Goal: Information Seeking & Learning: Learn about a topic

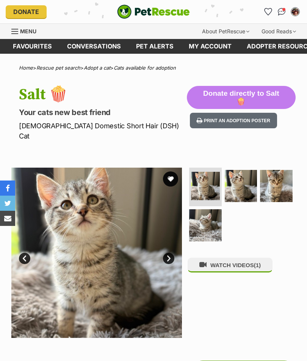
click at [282, 170] on img at bounding box center [276, 186] width 33 height 33
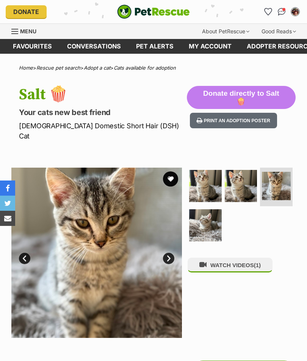
click at [238, 258] on button "WATCH VIDEOS (1)" at bounding box center [229, 265] width 85 height 15
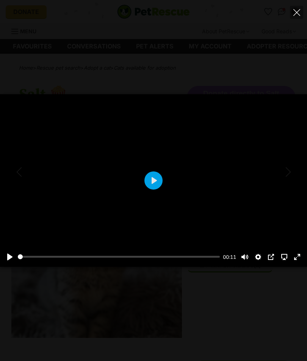
click at [156, 184] on button "Play" at bounding box center [153, 181] width 18 height 18
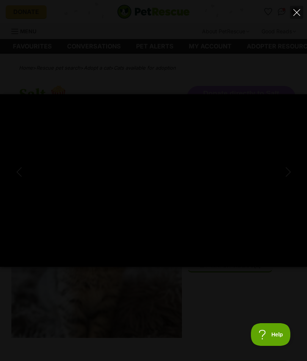
type input "100"
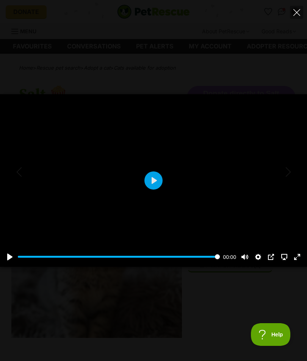
click at [293, 15] on icon "Close" at bounding box center [296, 12] width 7 height 7
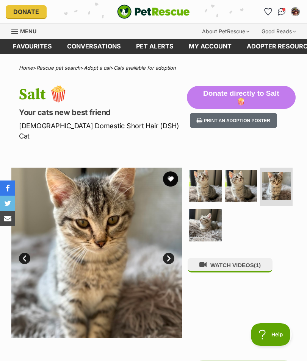
click at [266, 219] on ul at bounding box center [241, 207] width 108 height 79
click at [238, 174] on img at bounding box center [241, 186] width 33 height 33
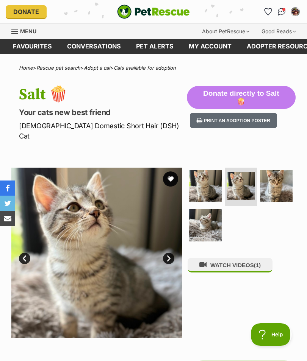
click at [202, 171] on img at bounding box center [205, 186] width 33 height 33
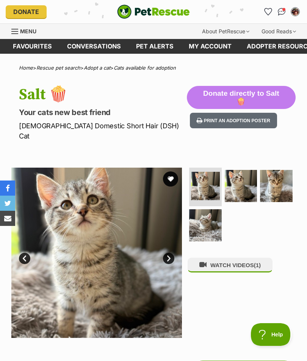
click at [171, 172] on button "favourite" at bounding box center [170, 179] width 15 height 15
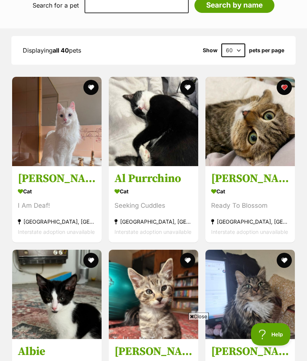
scroll to position [835, 0]
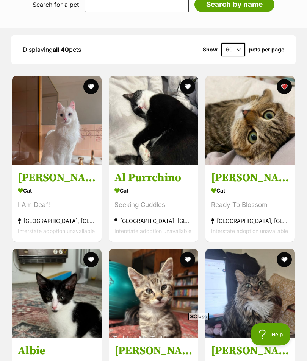
click at [251, 186] on section "Cat Ready To Blossom [GEOGRAPHIC_DATA], [GEOGRAPHIC_DATA] Interstate adoption u…" at bounding box center [250, 211] width 78 height 51
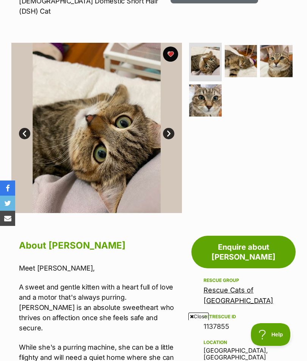
scroll to position [124, 0]
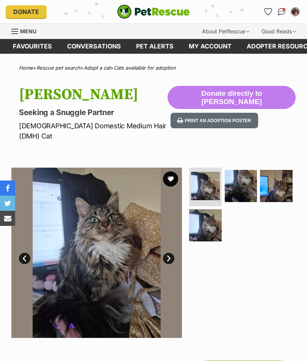
click at [280, 178] on img at bounding box center [276, 186] width 33 height 33
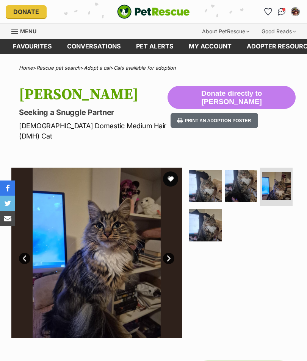
click at [202, 219] on img at bounding box center [205, 225] width 33 height 33
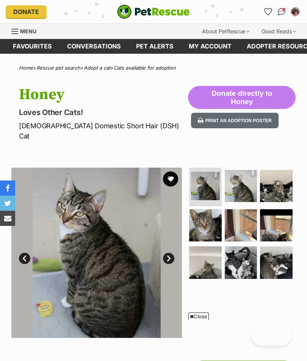
scroll to position [28, 0]
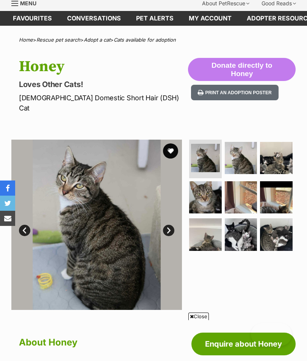
click at [204, 147] on img at bounding box center [205, 158] width 29 height 29
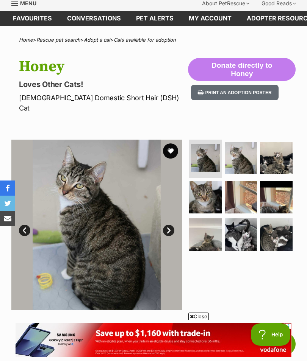
scroll to position [0, 0]
click at [239, 149] on img at bounding box center [241, 158] width 33 height 33
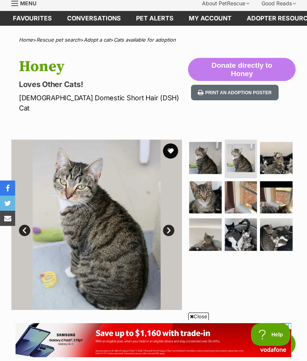
click at [280, 150] on img at bounding box center [276, 158] width 33 height 33
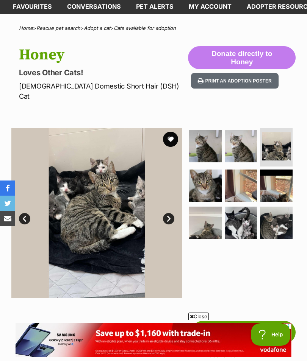
scroll to position [38, 0]
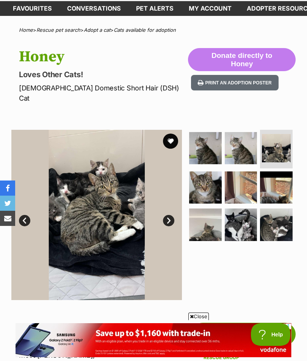
click at [201, 172] on img at bounding box center [205, 188] width 33 height 33
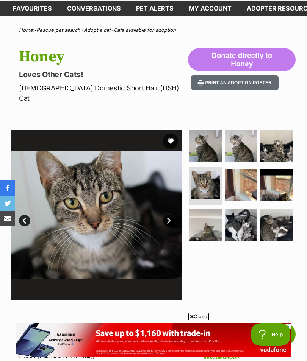
click at [243, 173] on img at bounding box center [241, 185] width 33 height 33
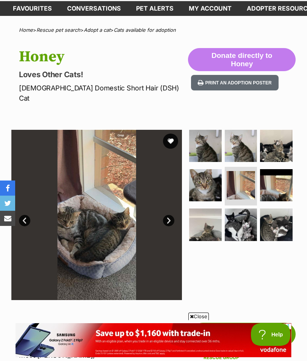
scroll to position [0, 0]
click at [273, 177] on img at bounding box center [276, 185] width 33 height 33
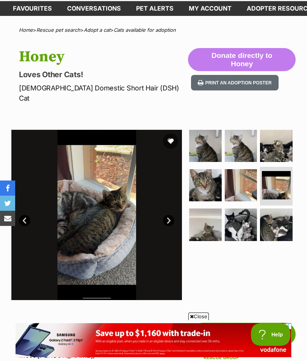
click at [205, 212] on img at bounding box center [205, 225] width 33 height 33
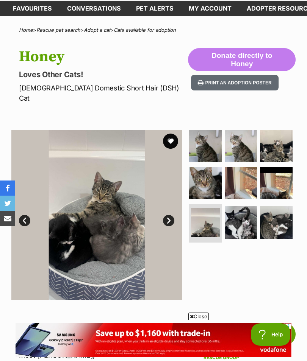
click at [276, 211] on img at bounding box center [276, 222] width 33 height 33
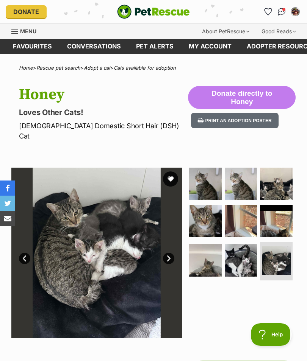
click at [243, 246] on img at bounding box center [241, 260] width 33 height 33
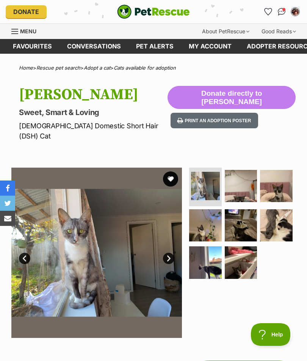
click at [241, 170] on img at bounding box center [241, 186] width 33 height 33
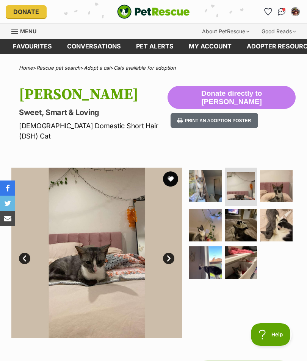
click at [278, 176] on img at bounding box center [276, 186] width 33 height 33
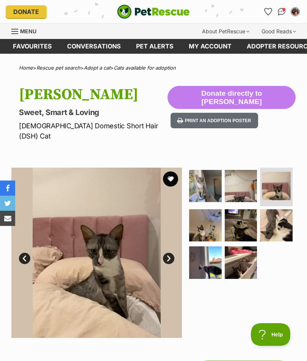
click at [195, 217] on img at bounding box center [205, 225] width 33 height 33
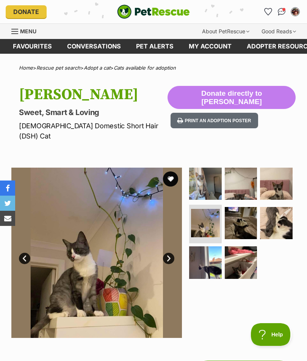
click at [237, 213] on img at bounding box center [241, 223] width 33 height 33
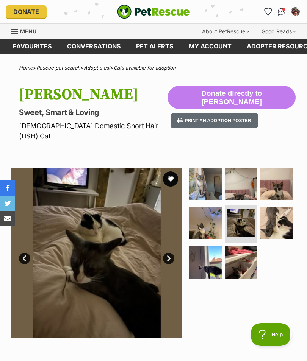
click at [270, 211] on img at bounding box center [276, 223] width 33 height 33
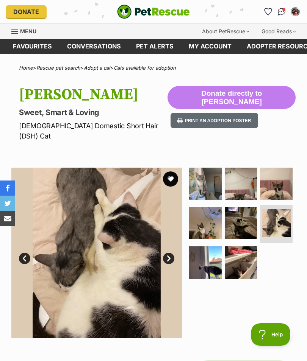
click at [211, 252] on img at bounding box center [205, 263] width 33 height 33
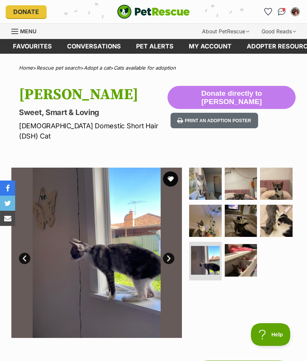
click at [233, 252] on img at bounding box center [241, 260] width 33 height 33
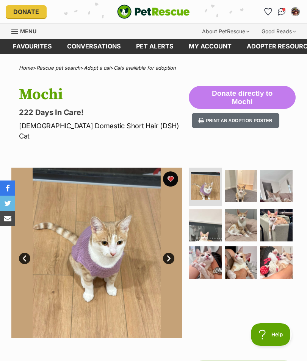
click at [237, 172] on img at bounding box center [241, 186] width 33 height 33
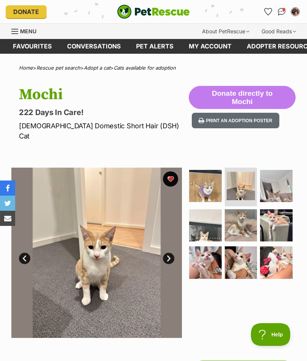
click at [273, 175] on img at bounding box center [276, 186] width 33 height 33
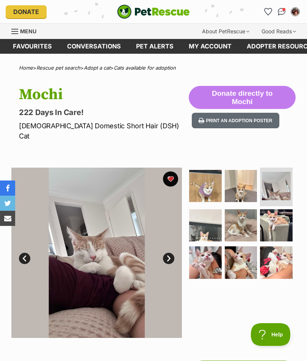
click at [206, 216] on img at bounding box center [205, 225] width 33 height 33
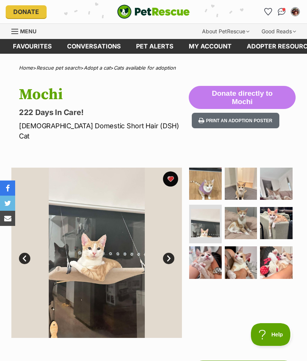
click at [241, 214] on img at bounding box center [241, 223] width 33 height 33
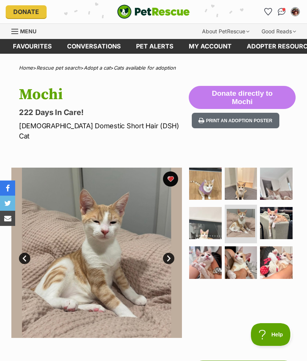
click at [270, 208] on img at bounding box center [276, 223] width 33 height 33
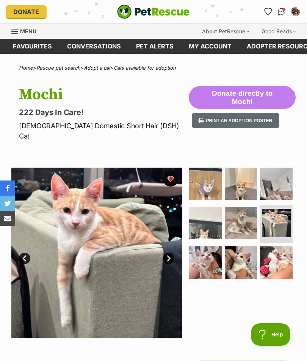
click at [205, 249] on img at bounding box center [205, 263] width 33 height 33
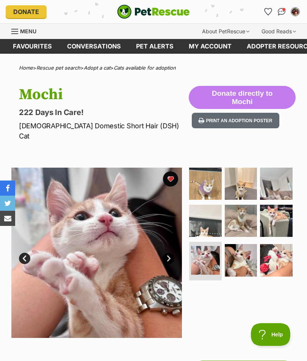
click at [237, 251] on img at bounding box center [241, 260] width 33 height 33
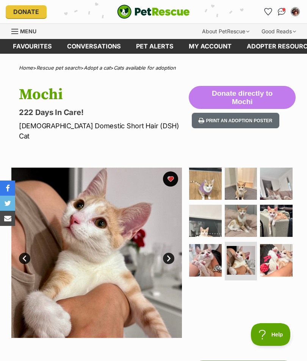
click at [275, 248] on img at bounding box center [276, 260] width 33 height 33
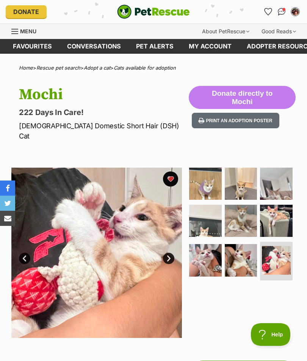
click at [208, 244] on img at bounding box center [205, 260] width 33 height 33
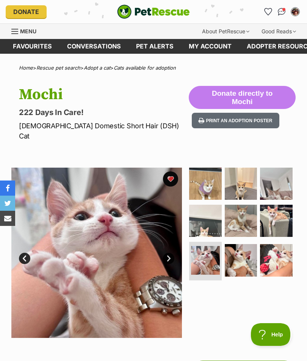
click at [240, 252] on img at bounding box center [241, 260] width 33 height 33
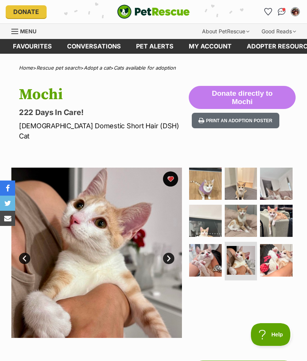
click at [273, 244] on img at bounding box center [276, 260] width 33 height 33
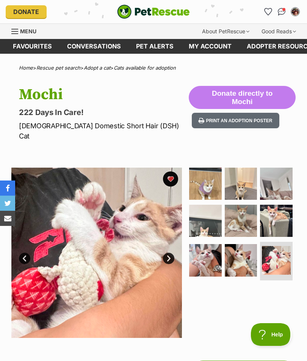
click at [206, 169] on img at bounding box center [205, 184] width 33 height 33
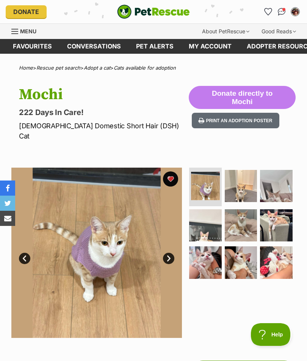
click at [276, 247] on img at bounding box center [276, 263] width 33 height 33
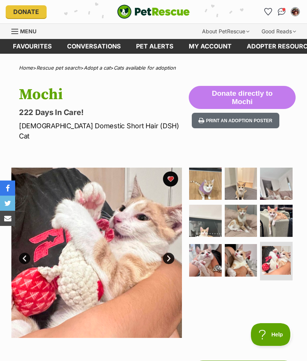
click at [243, 245] on img at bounding box center [241, 260] width 33 height 33
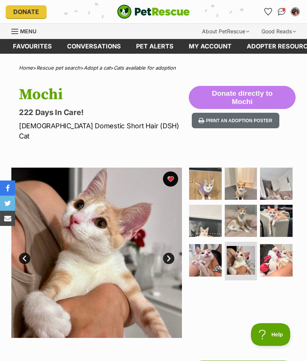
click at [204, 250] on img at bounding box center [205, 260] width 33 height 33
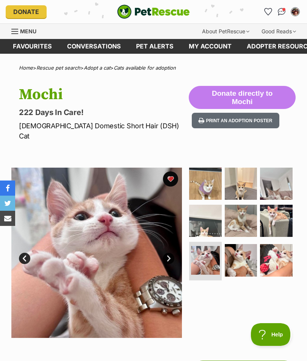
click at [278, 217] on img at bounding box center [276, 221] width 33 height 33
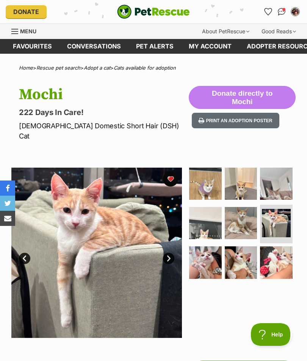
click at [244, 211] on img at bounding box center [241, 223] width 33 height 33
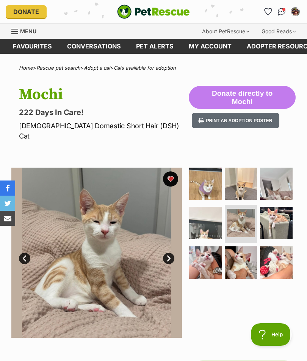
click at [208, 215] on img at bounding box center [205, 223] width 33 height 33
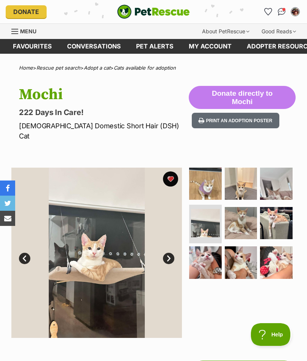
click at [275, 179] on img at bounding box center [276, 184] width 33 height 33
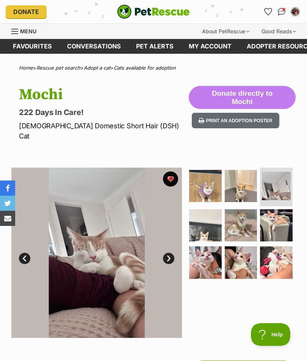
click at [248, 181] on img at bounding box center [241, 186] width 33 height 33
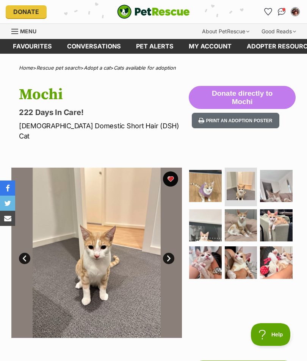
click at [213, 173] on img at bounding box center [205, 186] width 33 height 33
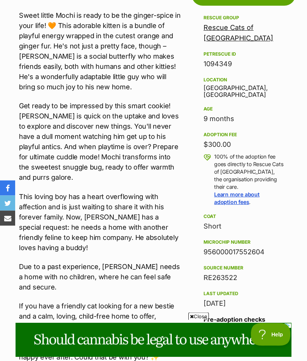
scroll to position [378, 0]
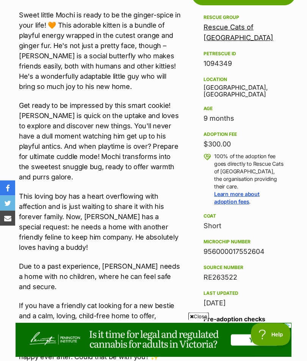
click at [293, 212] on aside "Rescue group Rescue Cats of Melbourne PetRescue ID 1094349 Location Bell Park, …" at bounding box center [243, 230] width 104 height 434
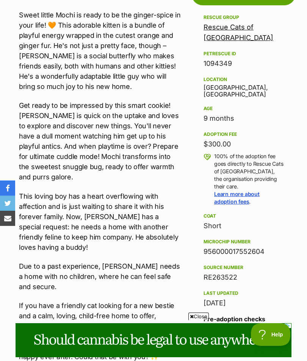
scroll to position [0, 0]
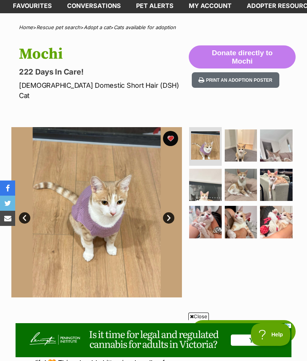
scroll to position [40, 0]
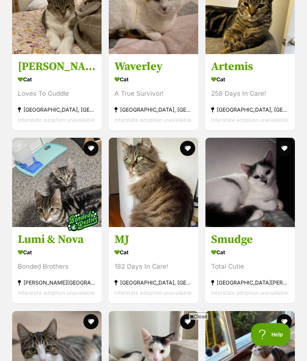
scroll to position [2679, 0]
click at [168, 181] on img at bounding box center [153, 182] width 89 height 89
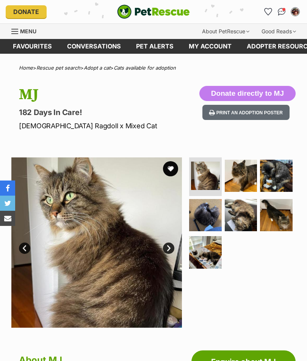
click at [206, 207] on img at bounding box center [205, 215] width 33 height 33
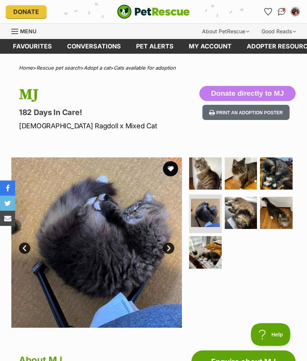
click at [239, 212] on img at bounding box center [241, 213] width 33 height 33
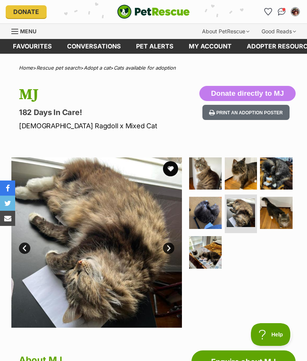
click at [277, 208] on img at bounding box center [276, 213] width 33 height 33
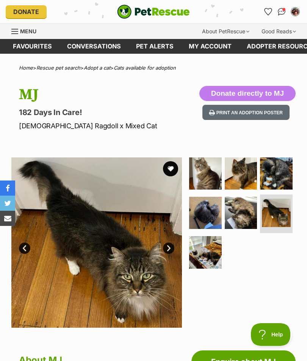
click at [203, 251] on img at bounding box center [205, 252] width 33 height 33
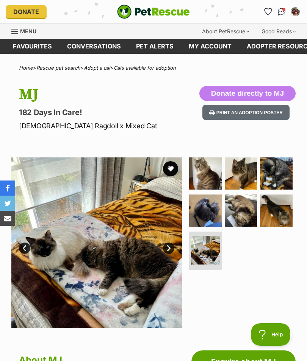
click at [280, 170] on img at bounding box center [276, 174] width 33 height 33
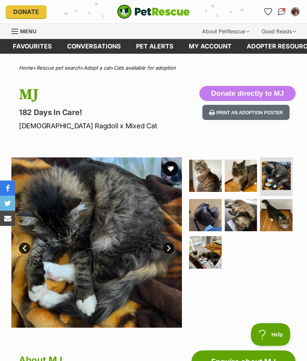
click at [245, 175] on img at bounding box center [241, 176] width 33 height 33
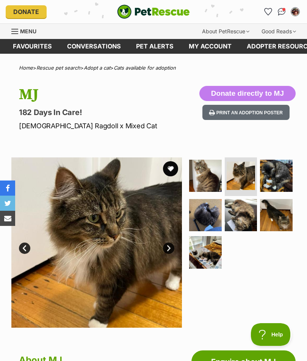
click at [211, 170] on img at bounding box center [205, 176] width 33 height 33
